Goal: Task Accomplishment & Management: Manage account settings

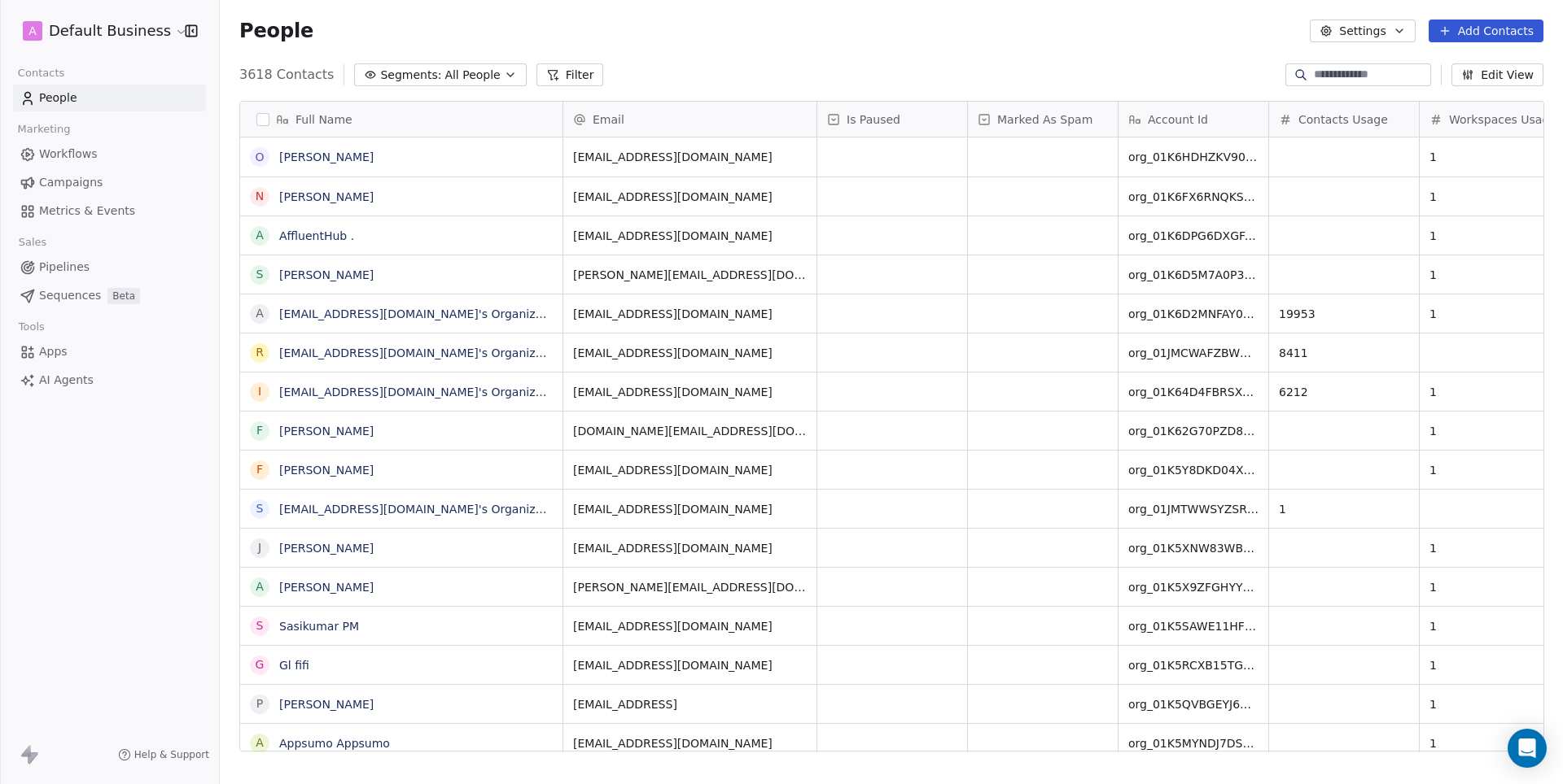
click at [153, 39] on html "A Default Business Contacts People Marketing Workflows Campaigns Metrics & Even…" at bounding box center [782, 392] width 1563 height 784
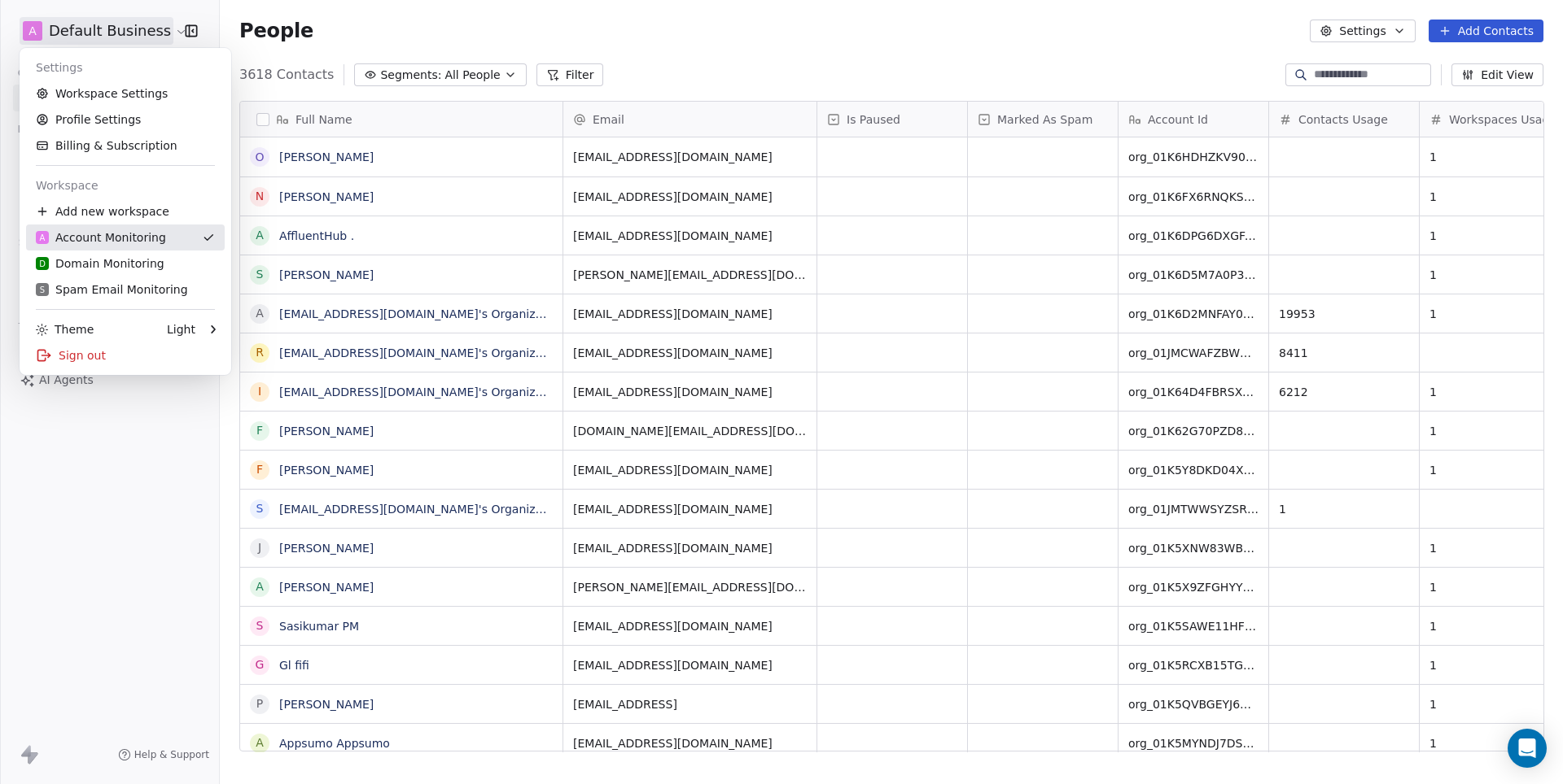
scroll to position [690, 1342]
click at [114, 256] on div "D Domain Monitoring" at bounding box center [100, 264] width 129 height 17
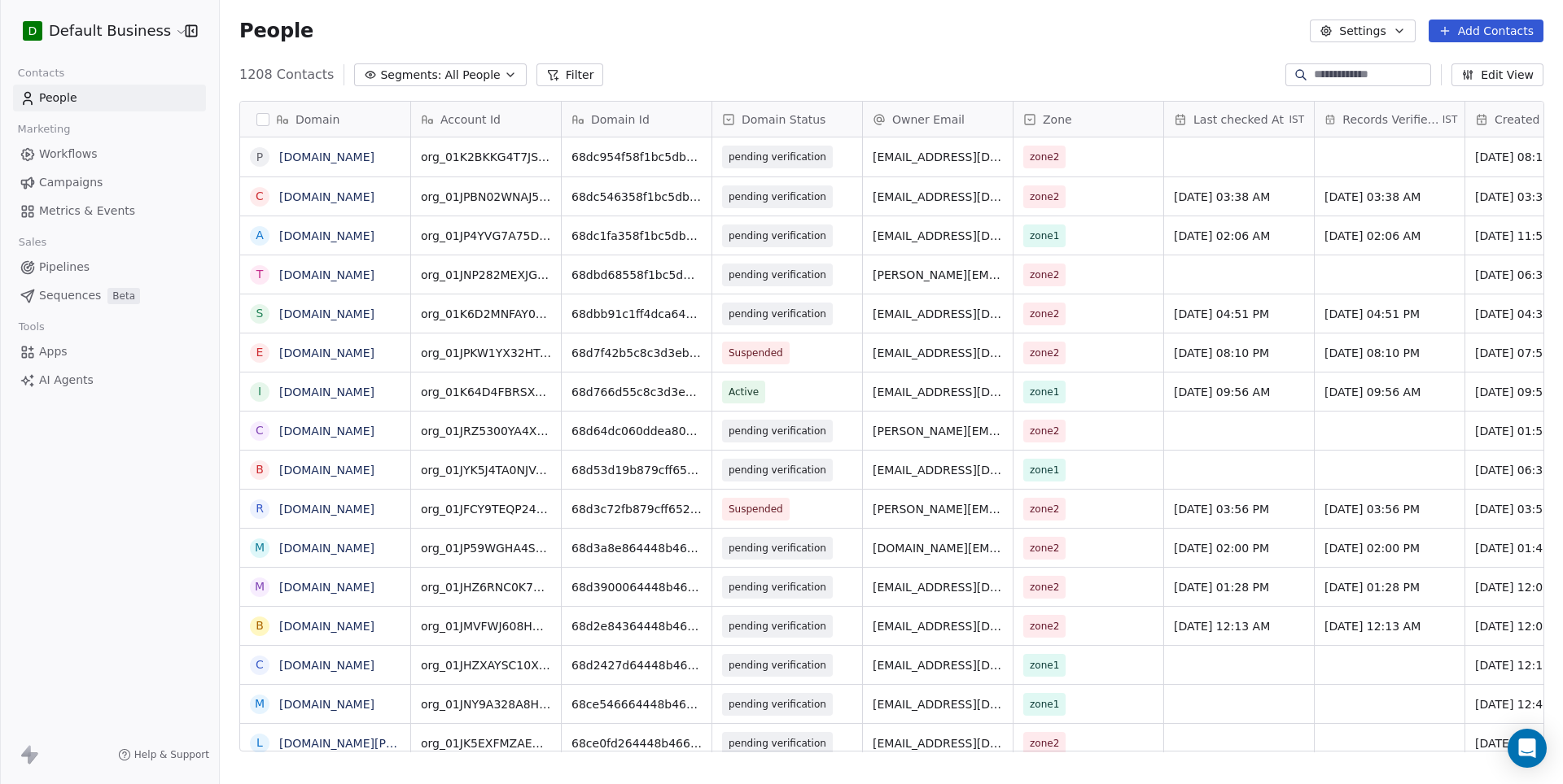
scroll to position [690, 1342]
click at [1337, 76] on input at bounding box center [1371, 75] width 114 height 17
paste input "**********"
type input "**********"
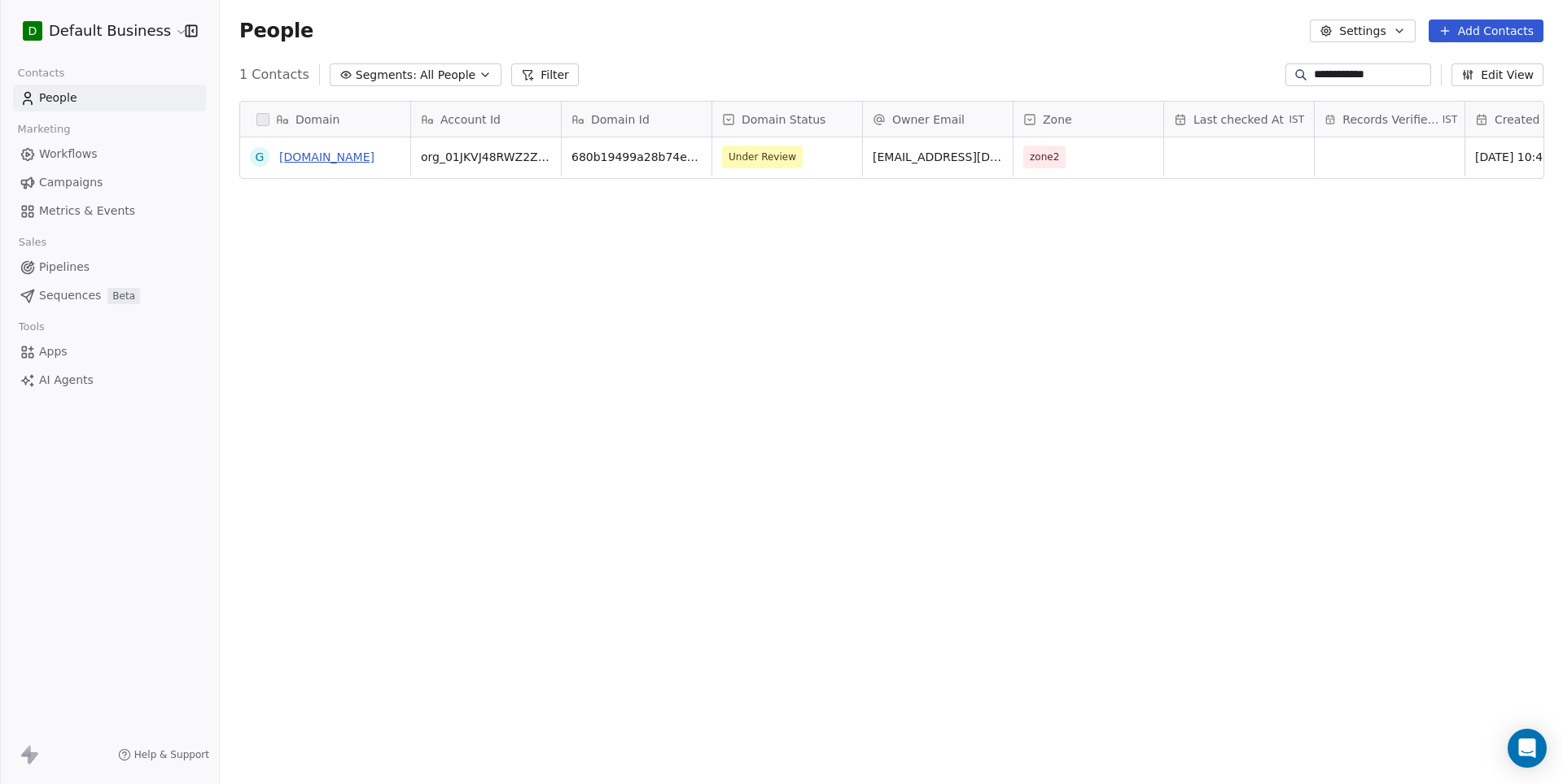
click at [322, 160] on link "[DOMAIN_NAME]" at bounding box center [326, 157] width 95 height 13
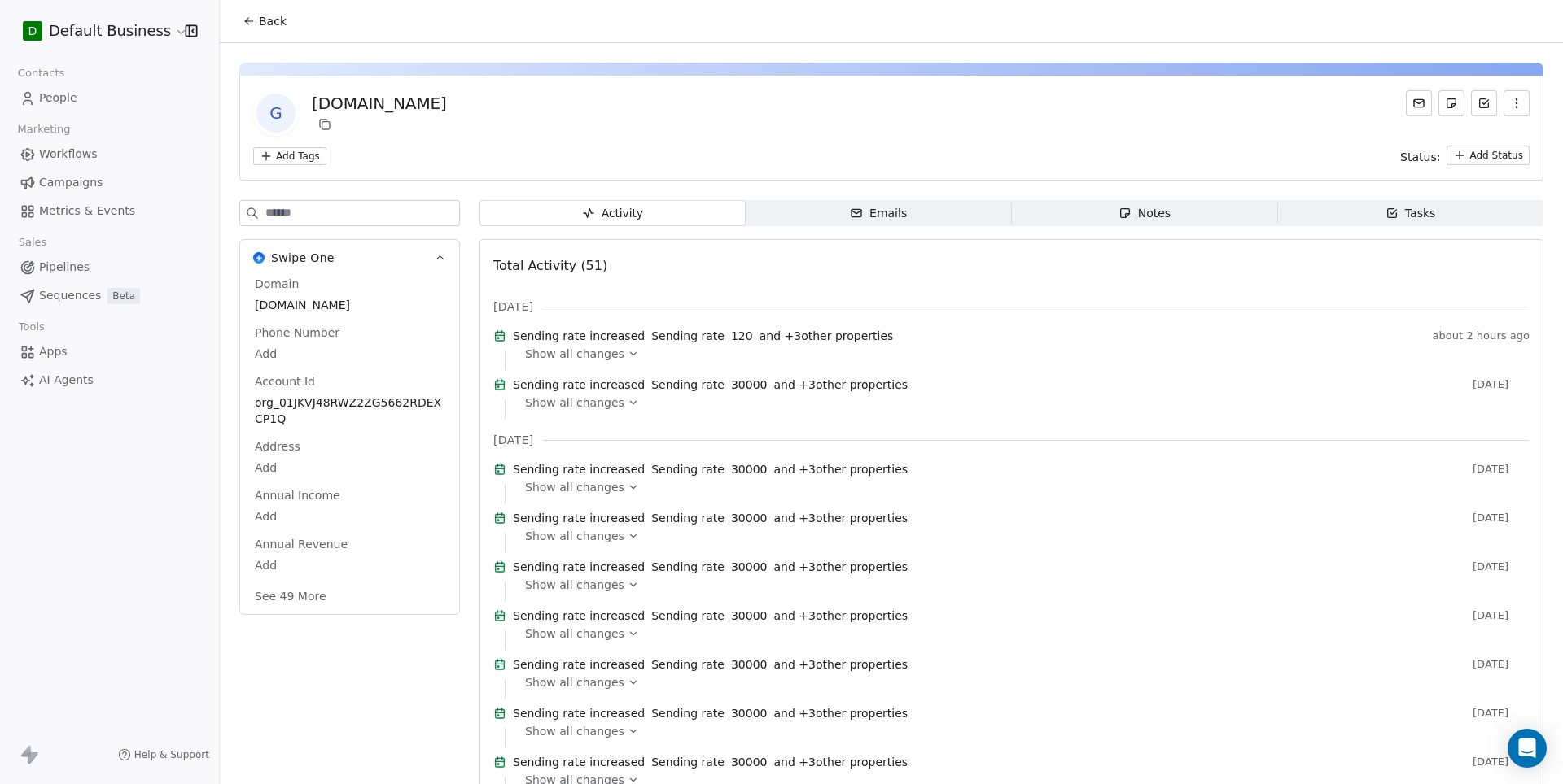
scroll to position [5, 0]
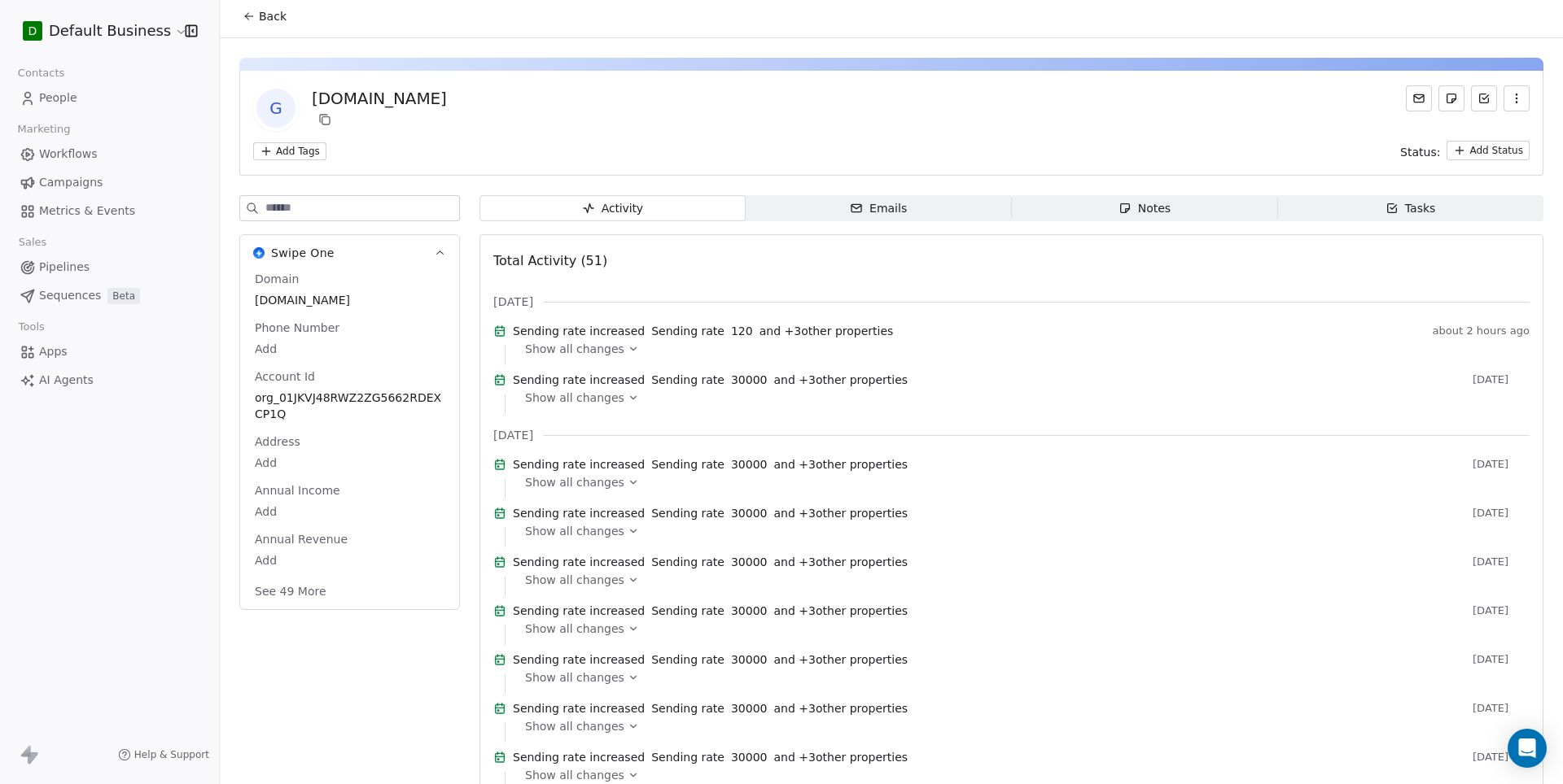
click at [349, 203] on input at bounding box center [362, 208] width 193 height 25
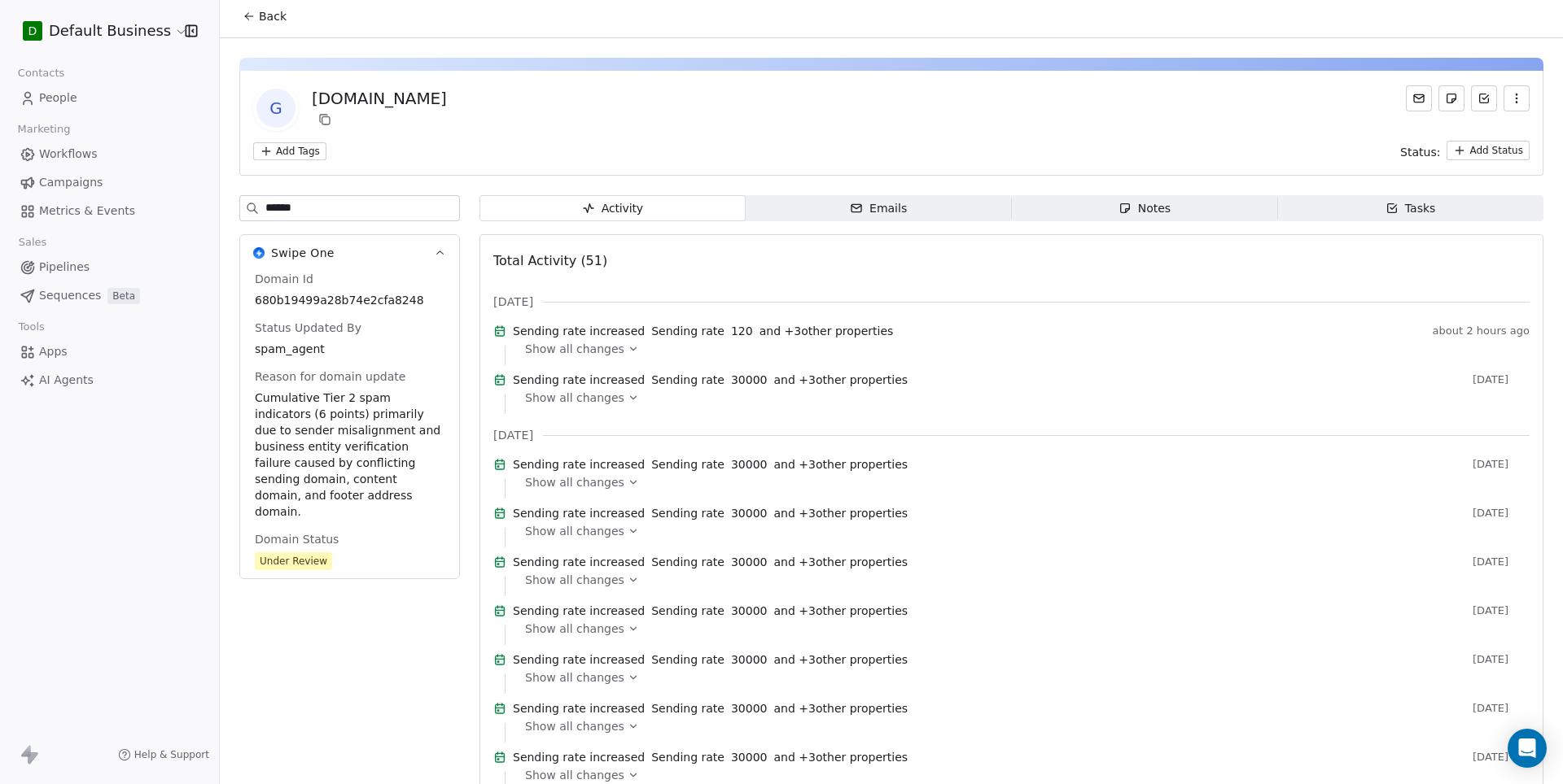
type input "******"
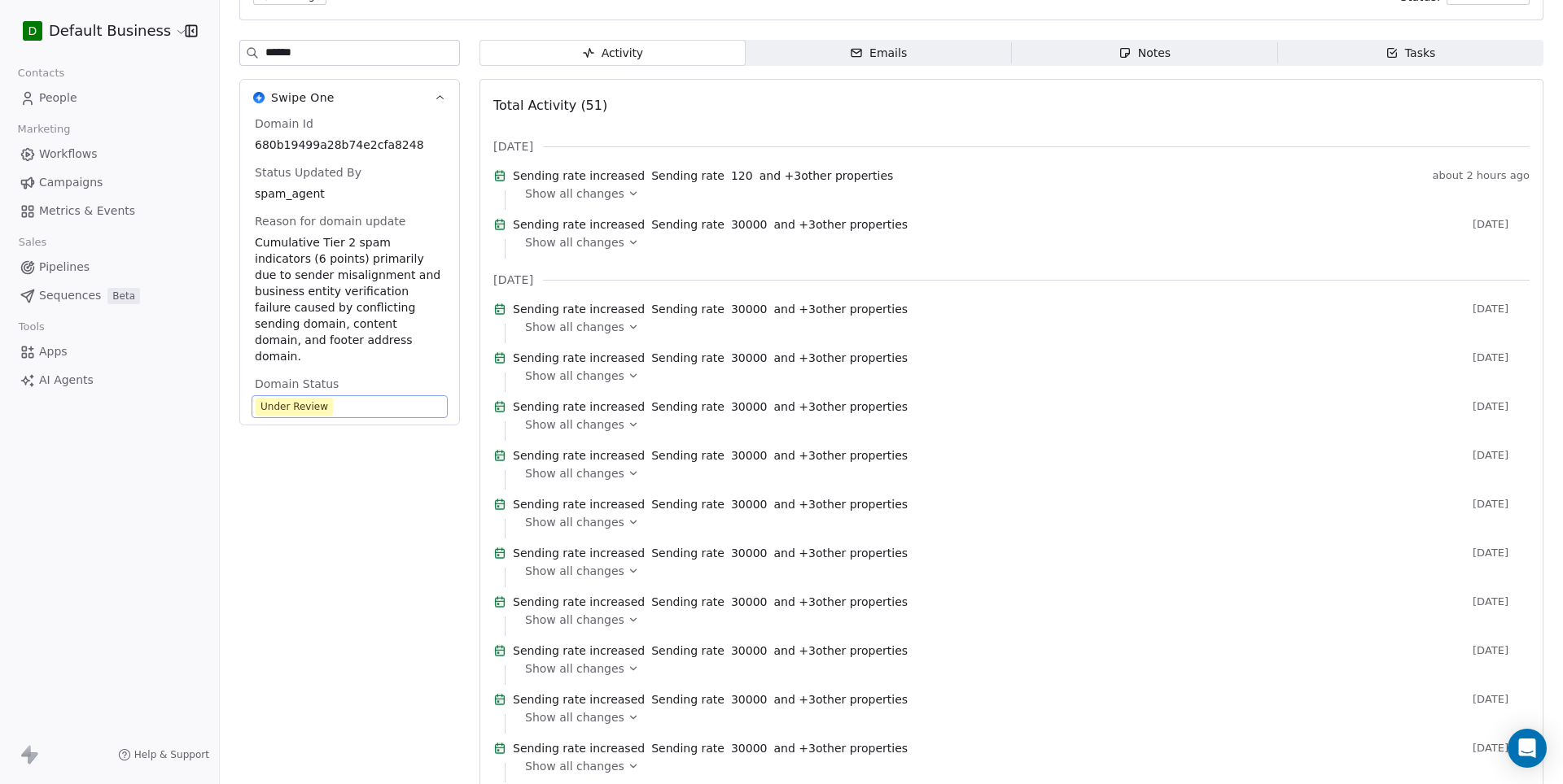
click at [398, 398] on span "Under Review" at bounding box center [350, 406] width 190 height 17
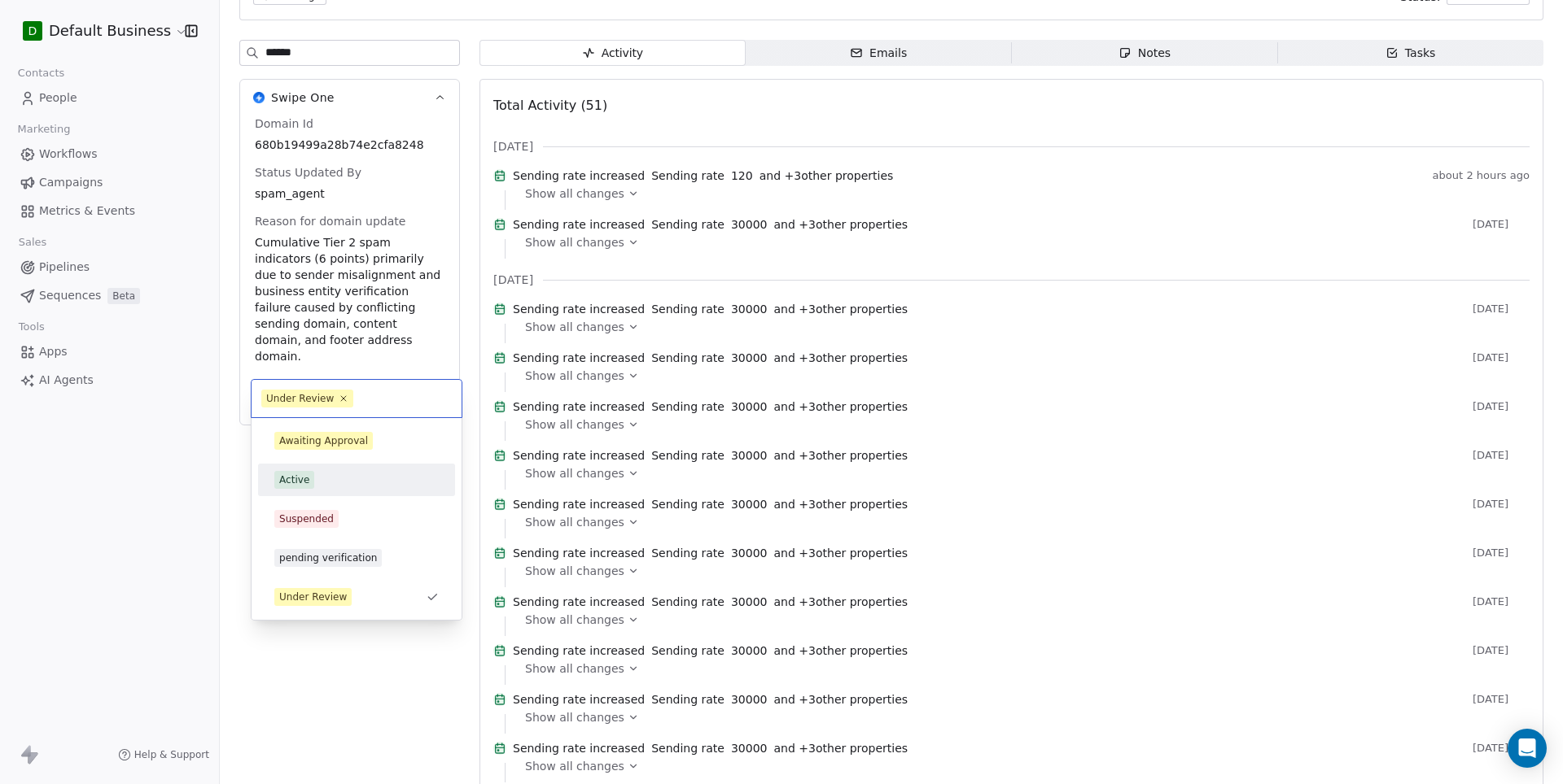
click at [329, 480] on div "Active" at bounding box center [356, 479] width 165 height 17
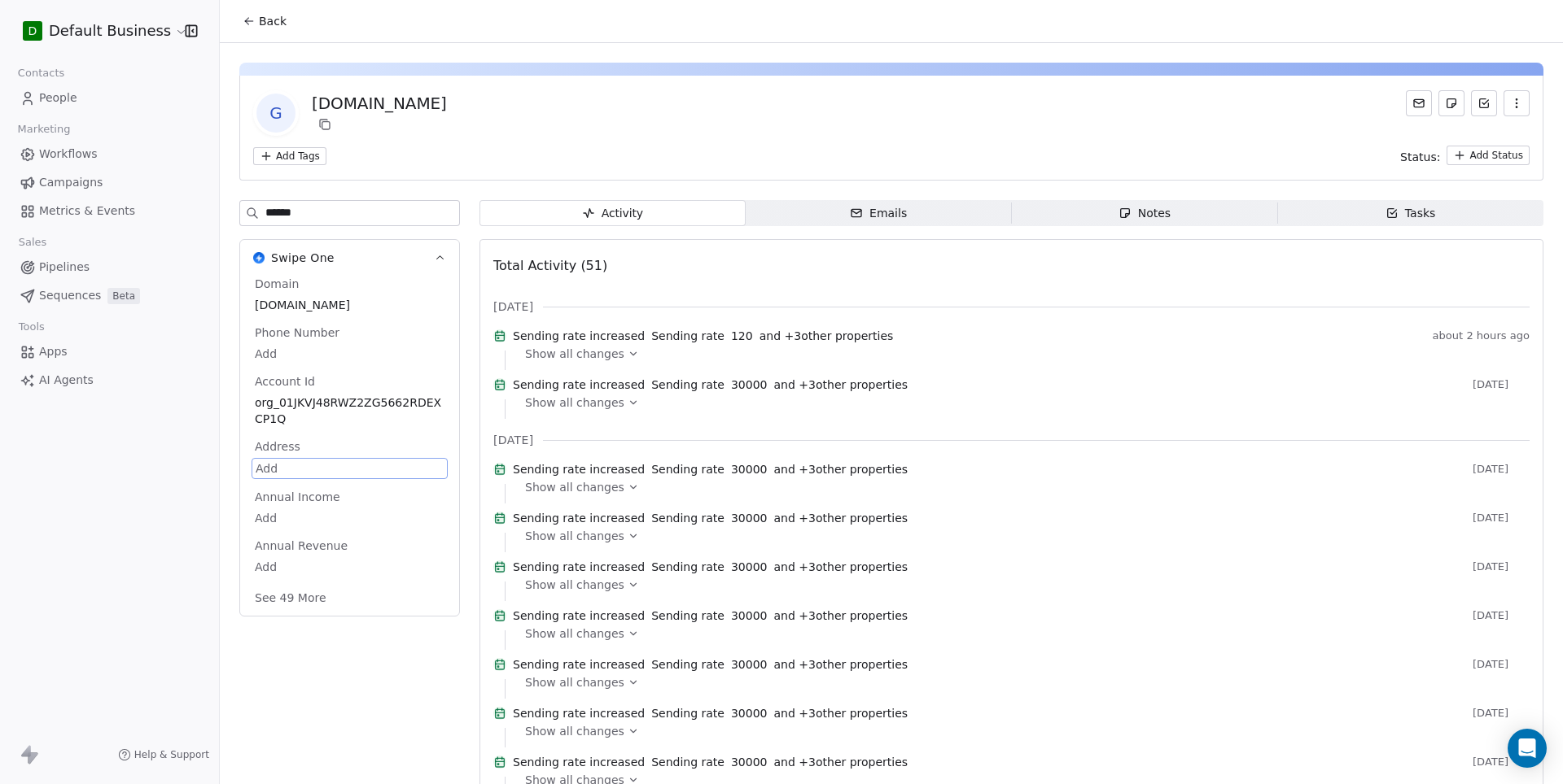
scroll to position [0, 0]
click at [259, 24] on span "Back" at bounding box center [272, 21] width 28 height 17
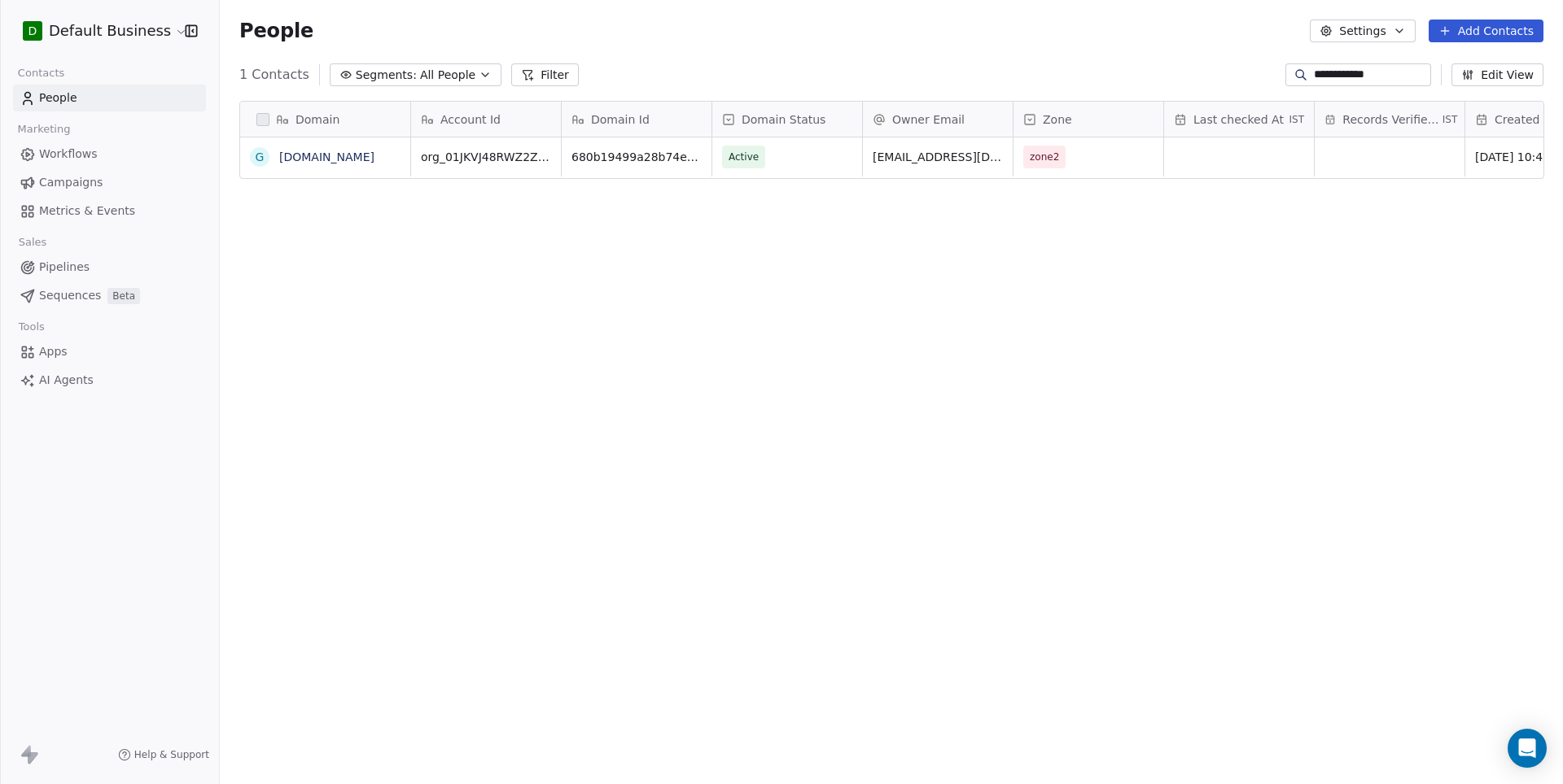
scroll to position [690, 1342]
